Goal: Task Accomplishment & Management: Manage account settings

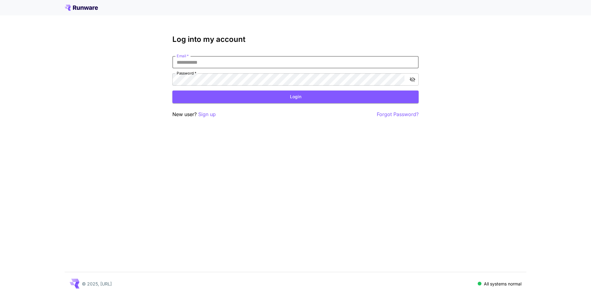
click at [329, 58] on input "Email   *" at bounding box center [295, 62] width 246 height 12
type input "**********"
click button "Login" at bounding box center [295, 96] width 246 height 13
